Goal: Task Accomplishment & Management: Use online tool/utility

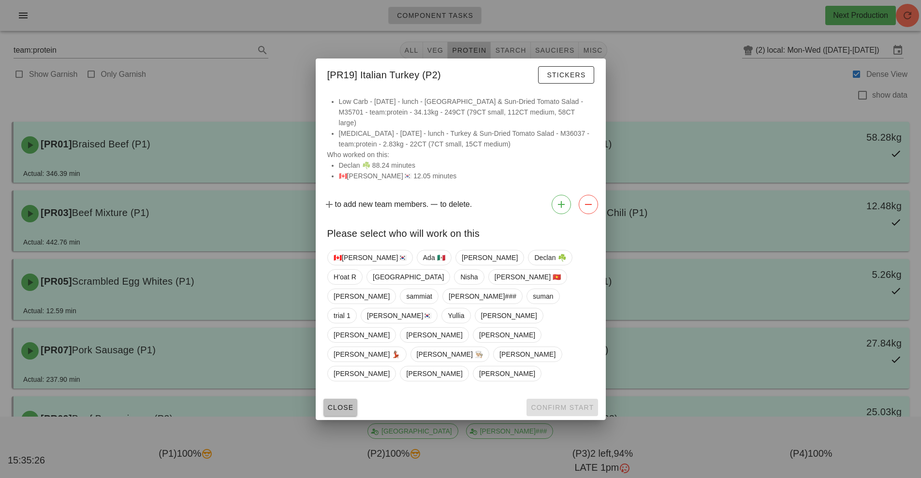
click at [342, 404] on span "Close" at bounding box center [340, 408] width 27 height 8
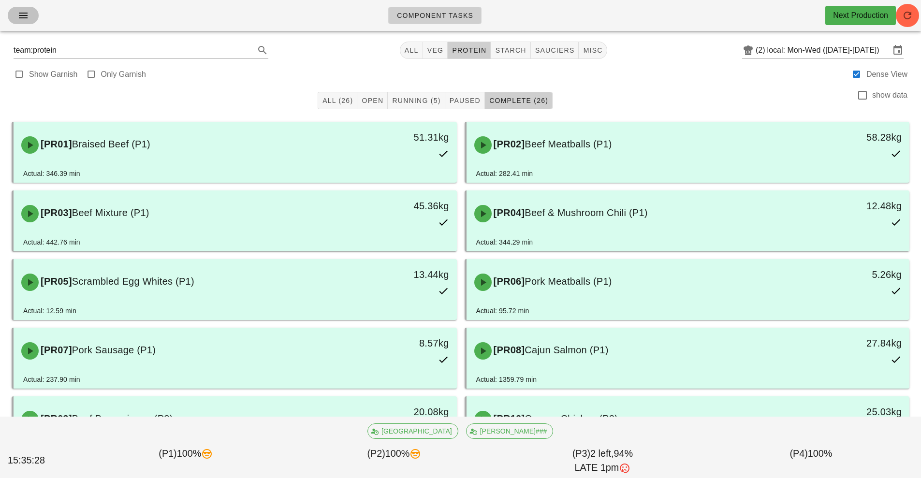
click at [28, 17] on icon "button" at bounding box center [23, 16] width 12 height 12
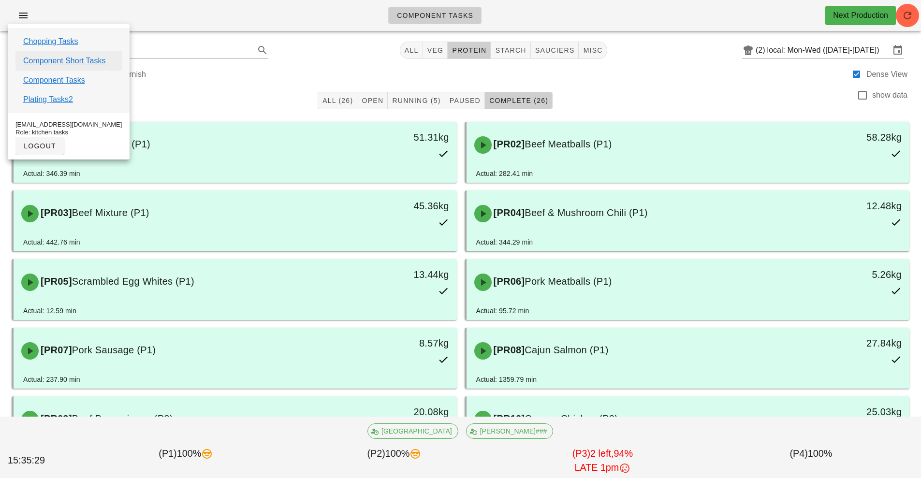
click at [74, 61] on link "Component Short Tasks" at bounding box center [64, 61] width 82 height 12
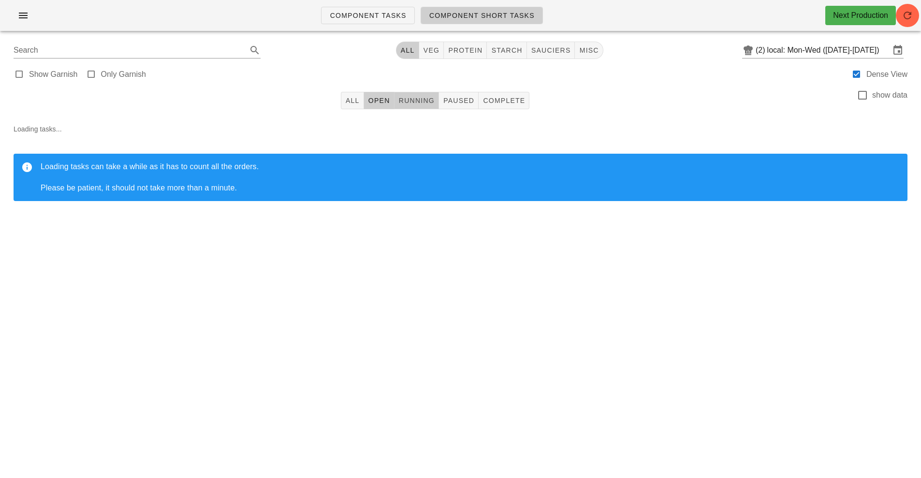
click at [413, 103] on span "Running" at bounding box center [416, 101] width 36 height 8
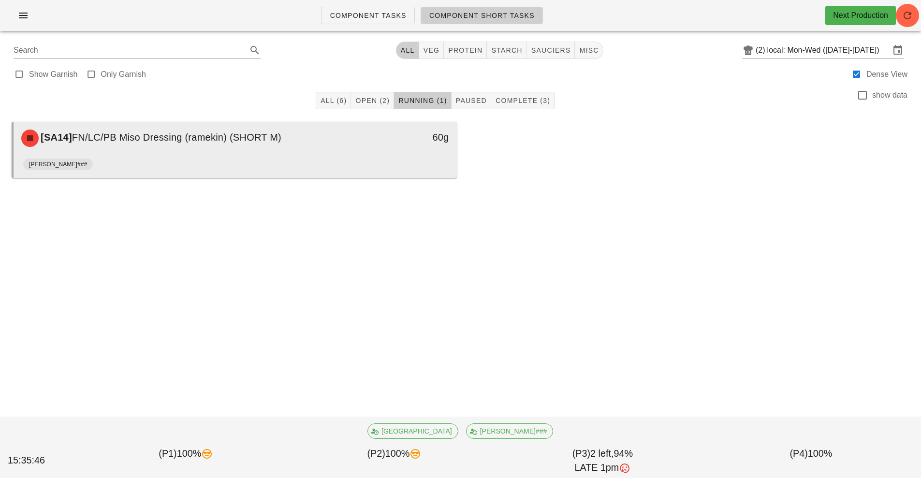
click at [307, 148] on div "[SA14] FN/LC/PB Miso Dressing (ramekin) (SHORT M)" at bounding box center [179, 138] width 329 height 29
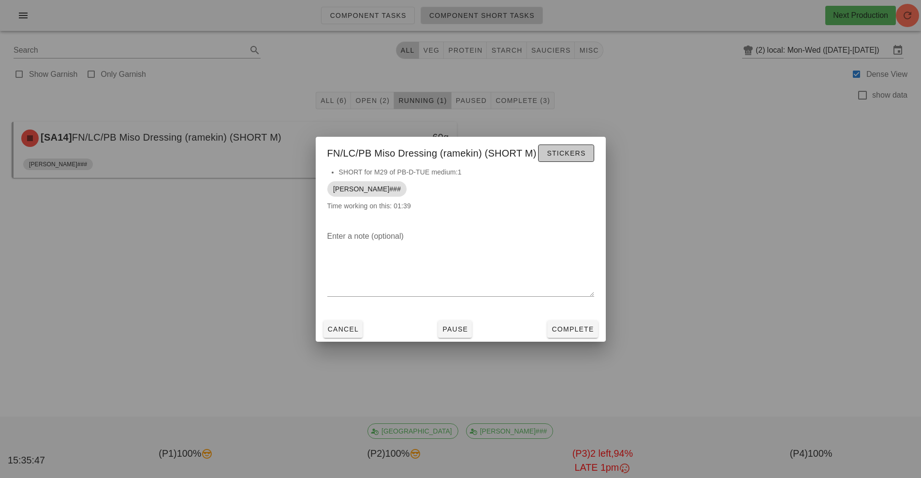
click at [569, 150] on span "Stickers" at bounding box center [565, 153] width 39 height 8
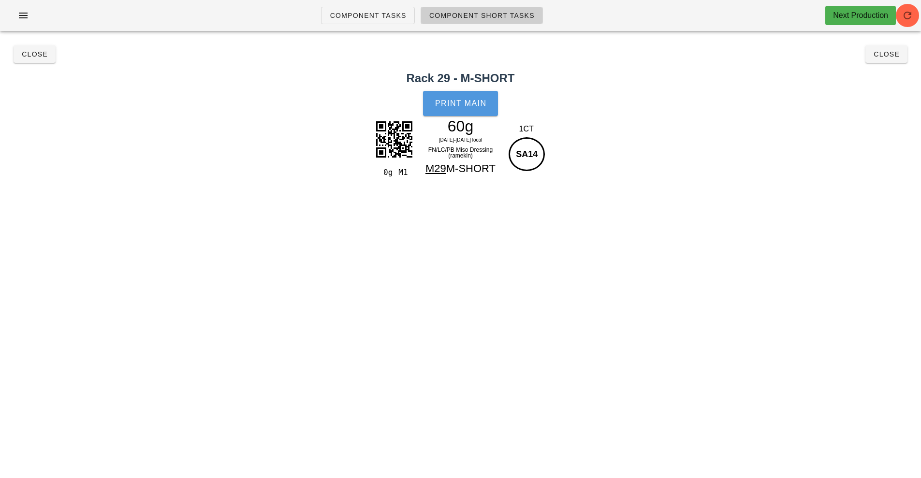
click at [457, 101] on span "Print Main" at bounding box center [461, 103] width 52 height 9
